Goal: Check status: Check status

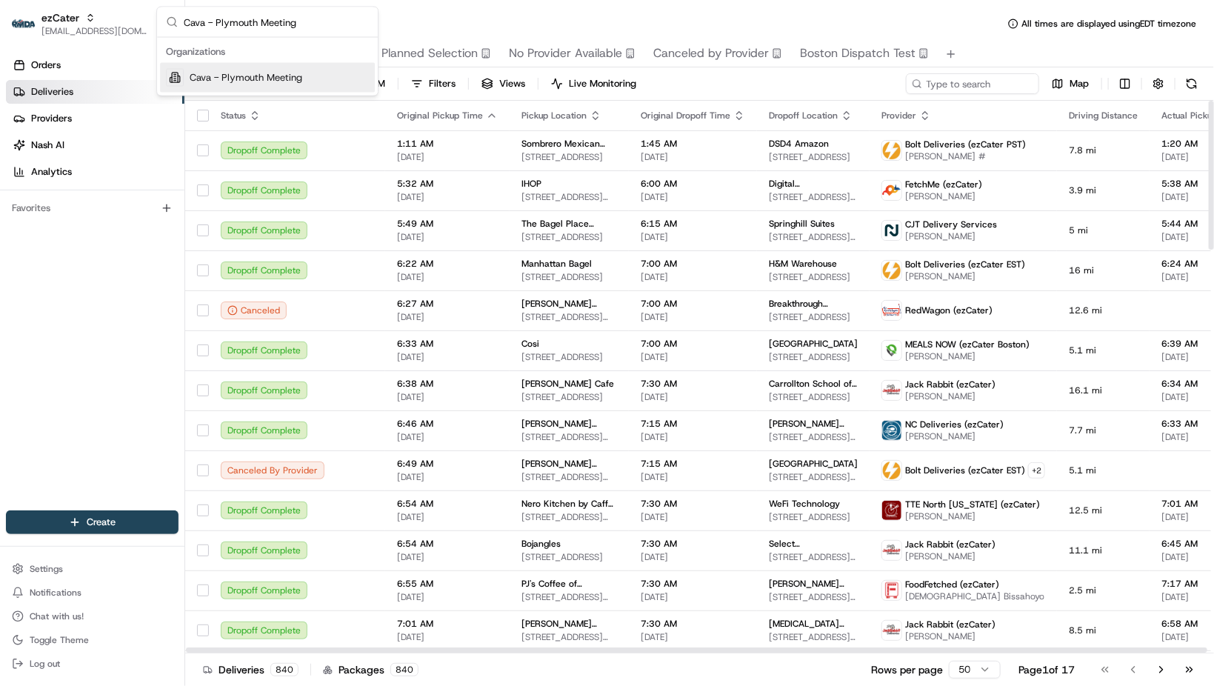
type input "Cava - Plymouth Meeting"
click at [286, 71] on span "Cava - Plymouth Meeting" at bounding box center [246, 77] width 113 height 13
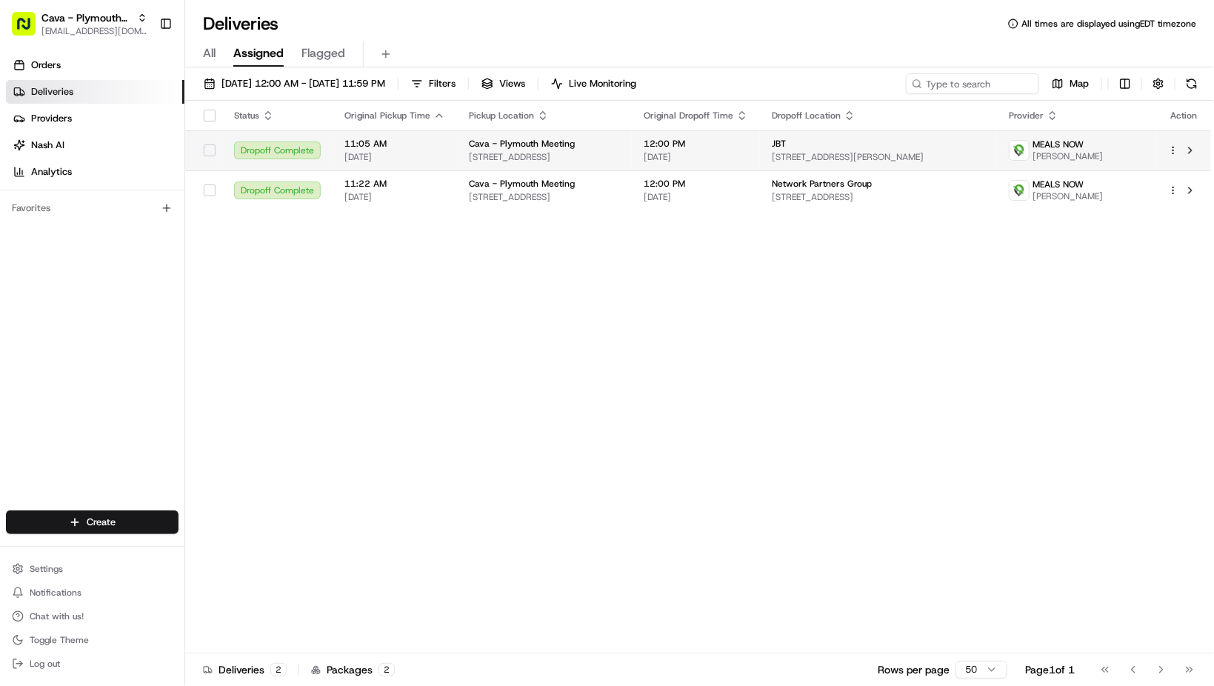
click at [620, 151] on span "[STREET_ADDRESS]" at bounding box center [544, 157] width 151 height 12
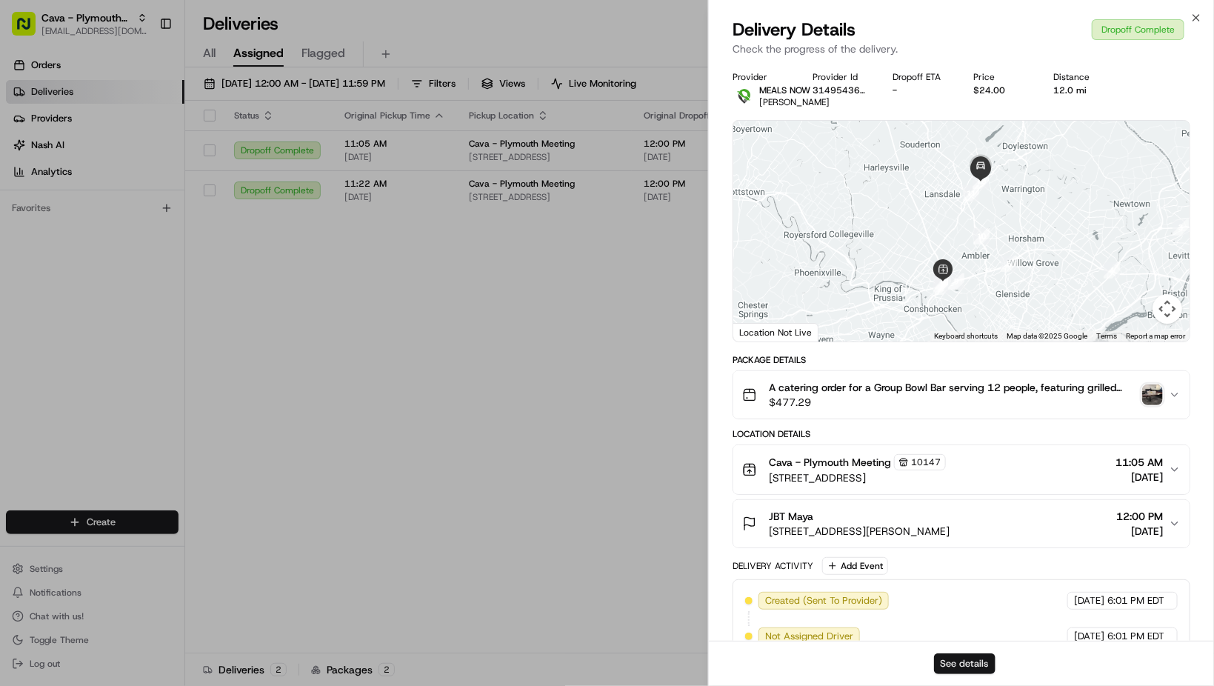
click at [956, 662] on button "See details" at bounding box center [964, 663] width 61 height 21
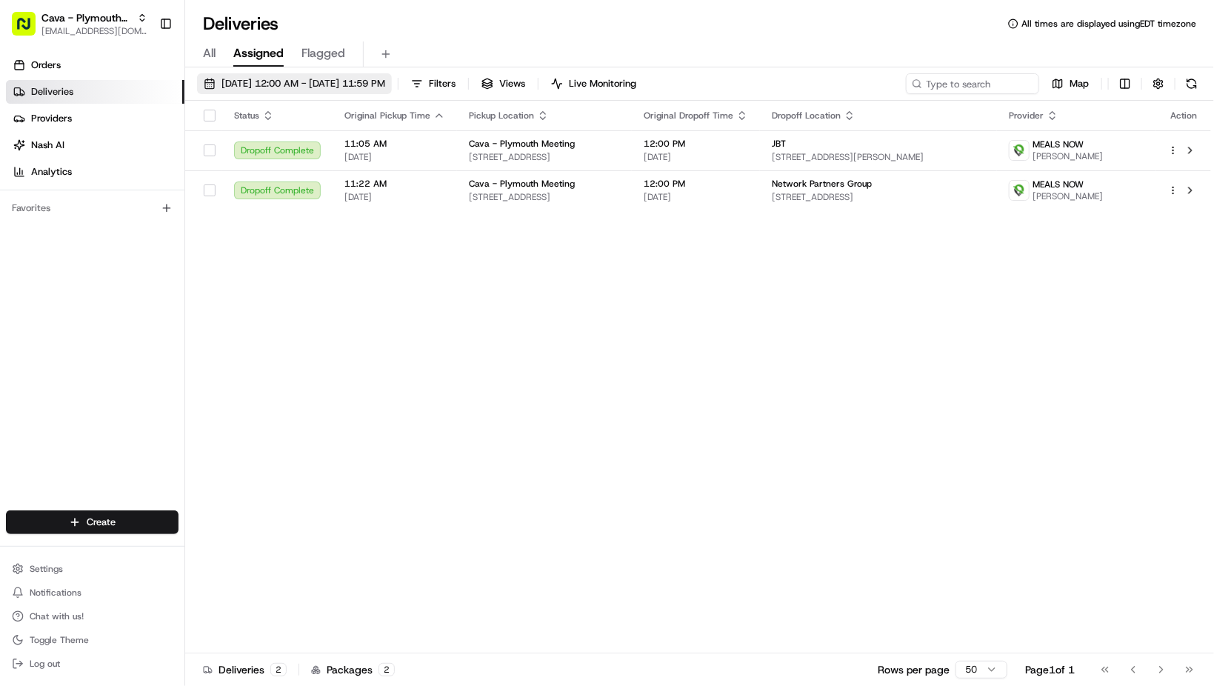
click at [258, 78] on span "[DATE] 12:00 AM - [DATE] 11:59 PM" at bounding box center [303, 83] width 164 height 13
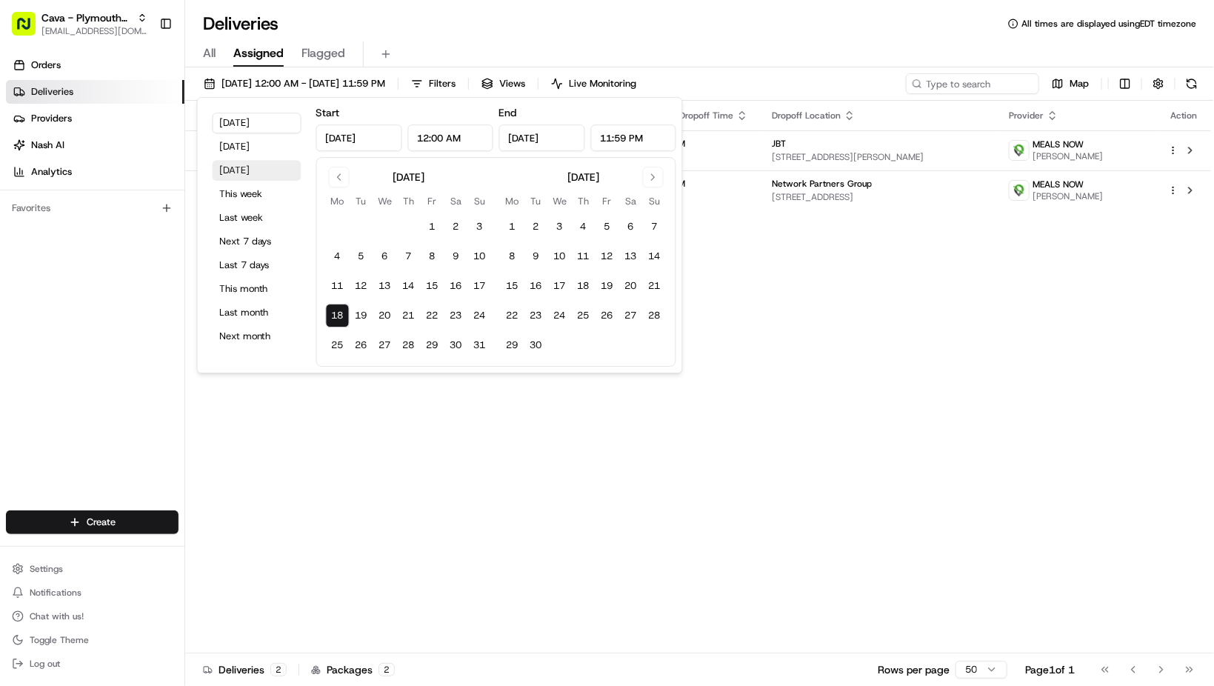
click at [255, 167] on button "[DATE]" at bounding box center [257, 170] width 89 height 21
type input "[DATE]"
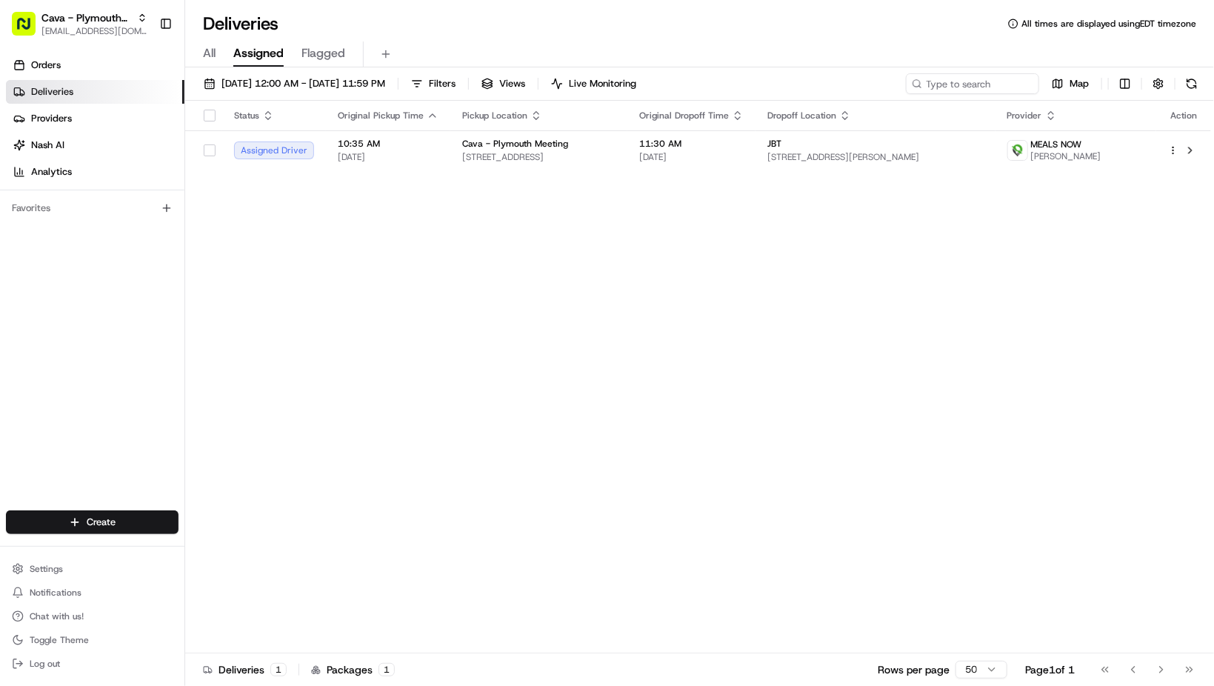
click at [901, 409] on div "Status Original Pickup Time Pickup Location Original Dropoff Time Dropoff Locat…" at bounding box center [698, 377] width 1026 height 552
click at [246, 83] on span "[DATE] 12:00 AM - [DATE] 11:59 PM" at bounding box center [303, 83] width 164 height 13
